Goal: Information Seeking & Learning: Learn about a topic

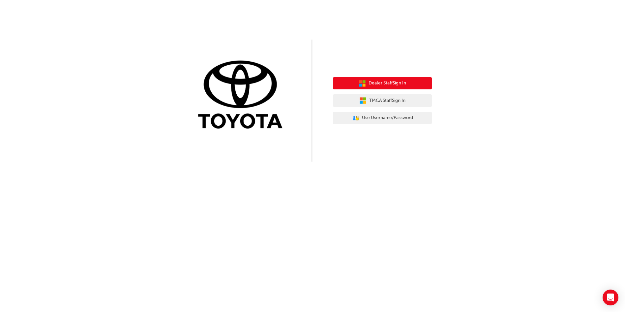
click at [414, 79] on button "Dealer Staff Sign In" at bounding box center [382, 83] width 99 height 13
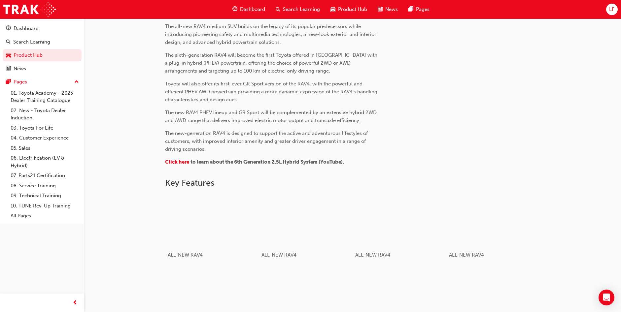
scroll to position [330, 0]
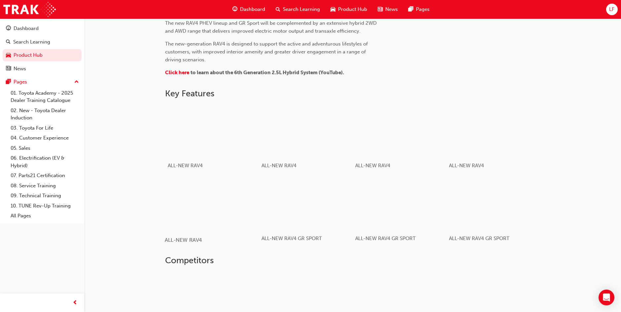
click at [221, 202] on div "button" at bounding box center [212, 203] width 94 height 53
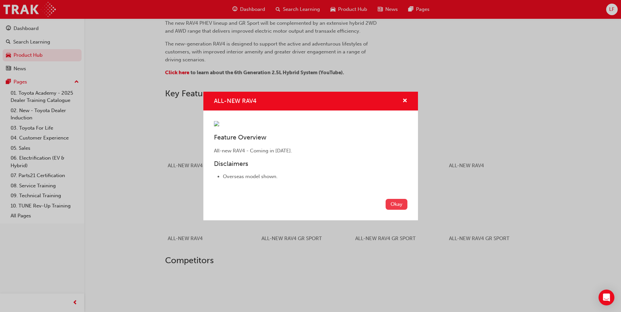
click at [398, 210] on button "Okay" at bounding box center [396, 204] width 22 height 11
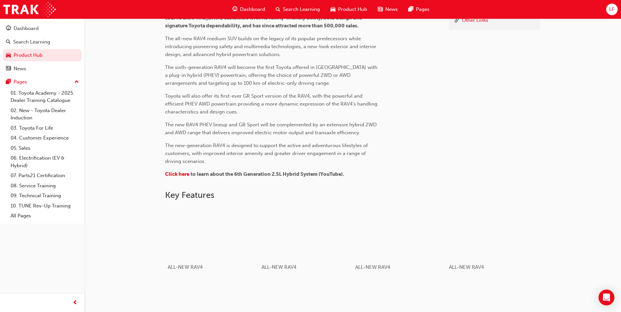
scroll to position [216, 0]
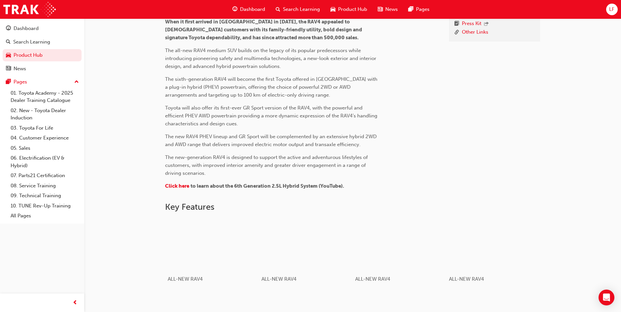
click at [183, 182] on p "​ Click here to learn about the 6th Generation 2.5L Hybrid System (YouTube)." at bounding box center [272, 187] width 214 height 10
click at [181, 186] on span "Click here" at bounding box center [177, 186] width 24 height 6
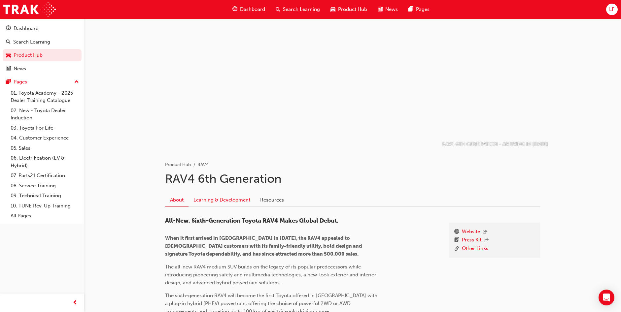
click at [236, 202] on link "Learning & Development" at bounding box center [221, 200] width 67 height 13
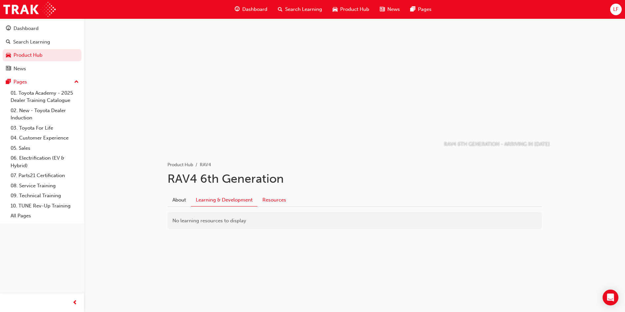
drag, startPoint x: 275, startPoint y: 196, endPoint x: 275, endPoint y: 203, distance: 7.0
click at [275, 196] on link "Resources" at bounding box center [275, 200] width 34 height 13
